Goal: Task Accomplishment & Management: Manage account settings

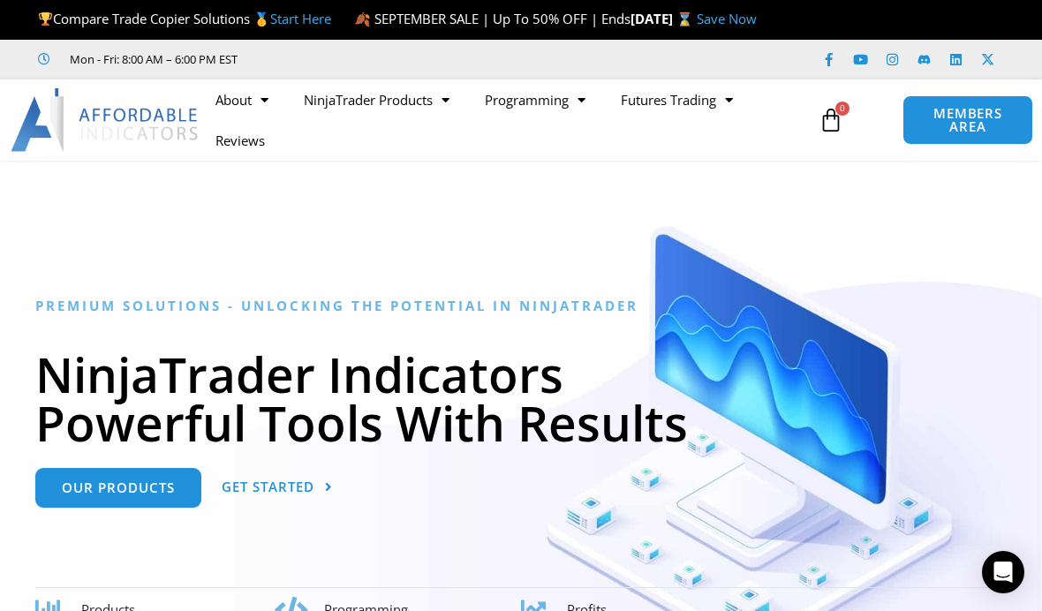
click at [983, 133] on span "MEMBERS AREA" at bounding box center [967, 120] width 93 height 26
click at [982, 133] on span "MEMBERS AREA" at bounding box center [967, 120] width 93 height 26
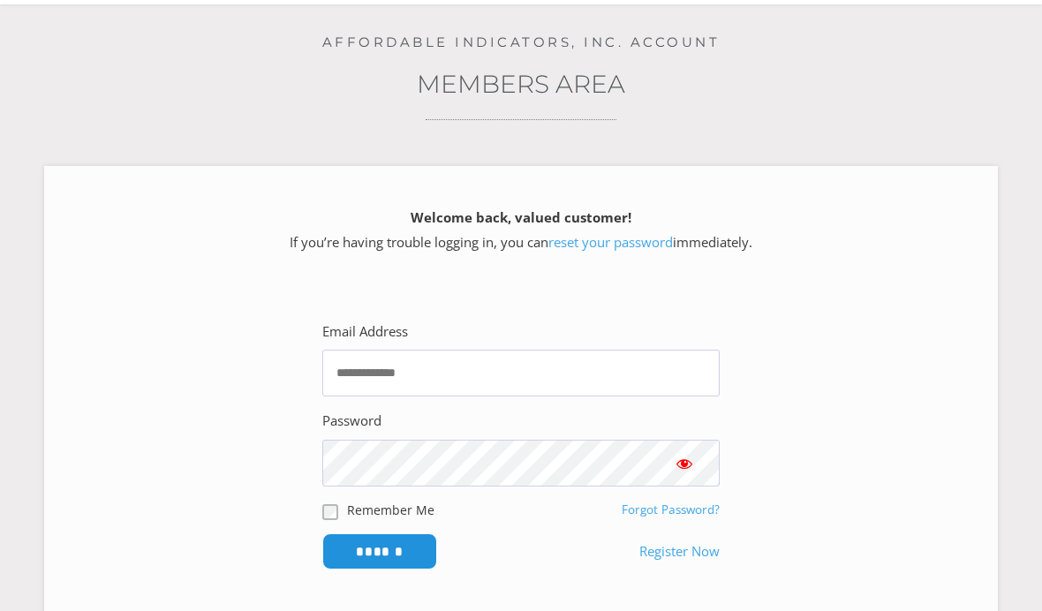
scroll to position [156, 0]
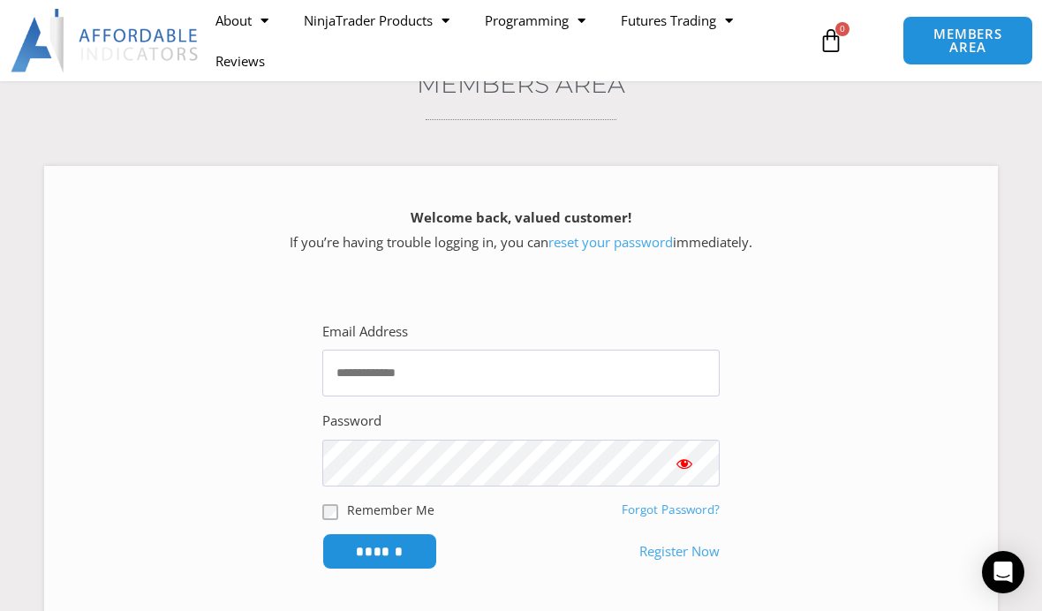
click at [705, 517] on link "Forgot Password?" at bounding box center [671, 510] width 98 height 16
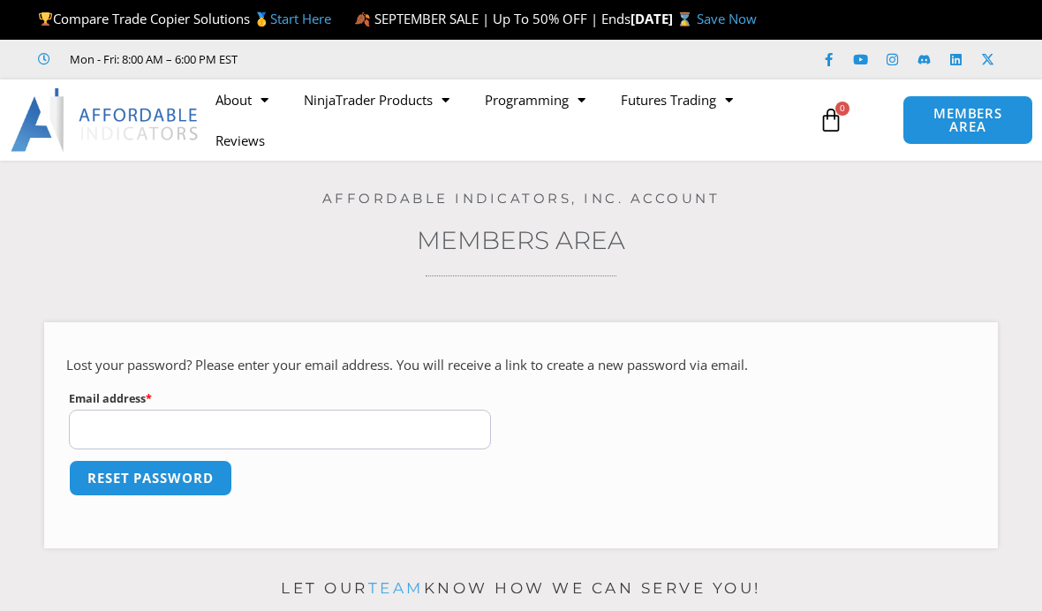
click at [128, 449] on input "Email address * Required" at bounding box center [280, 430] width 422 height 40
type input "**********"
click at [109, 493] on button "Reset password" at bounding box center [150, 478] width 163 height 36
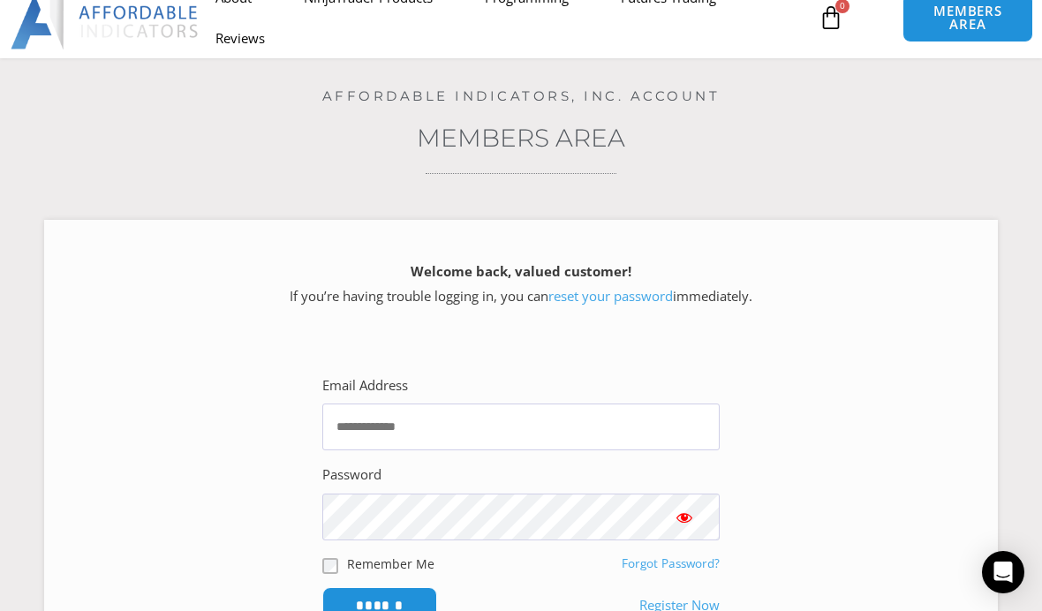
scroll to position [113, 0]
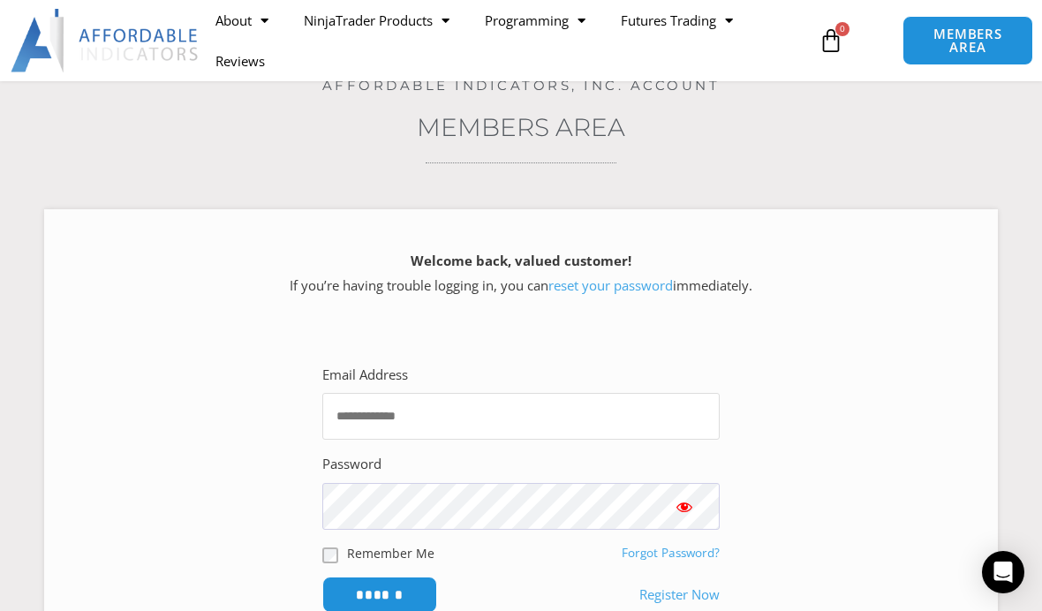
click at [661, 440] on input "Email Address" at bounding box center [520, 416] width 397 height 47
type input "*"
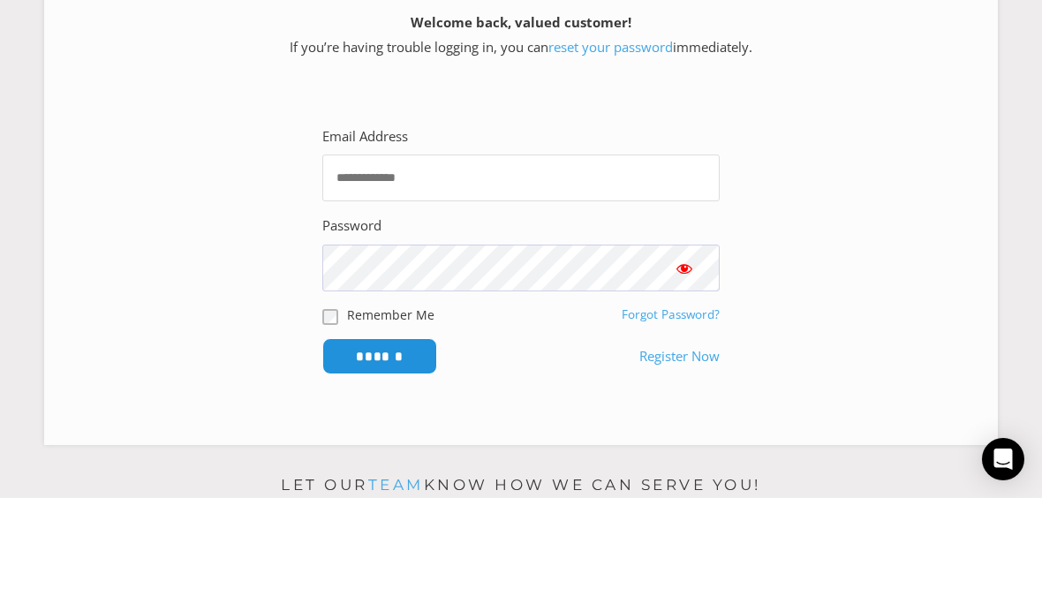
click at [359, 268] on input "Email Address" at bounding box center [520, 291] width 397 height 47
type input "*"
type input "**********"
click at [635, 419] on link "Forgot Password?" at bounding box center [671, 427] width 98 height 16
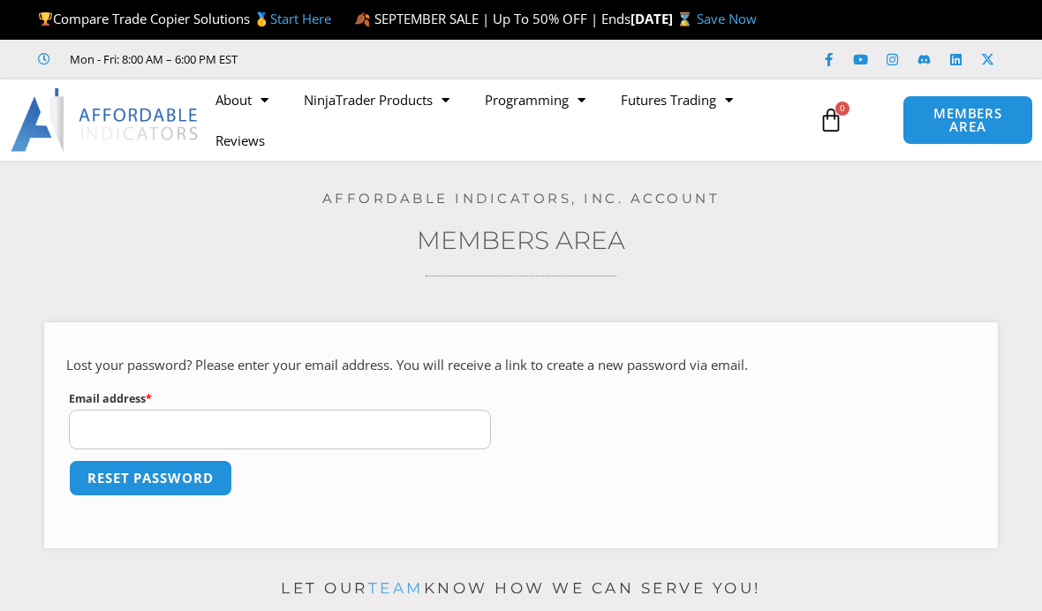
click at [134, 449] on input "Email address * Required" at bounding box center [280, 430] width 422 height 40
type input "**********"
click at [105, 496] on button "Reset password" at bounding box center [150, 478] width 163 height 36
